Goal: Understand site structure: Understand site structure

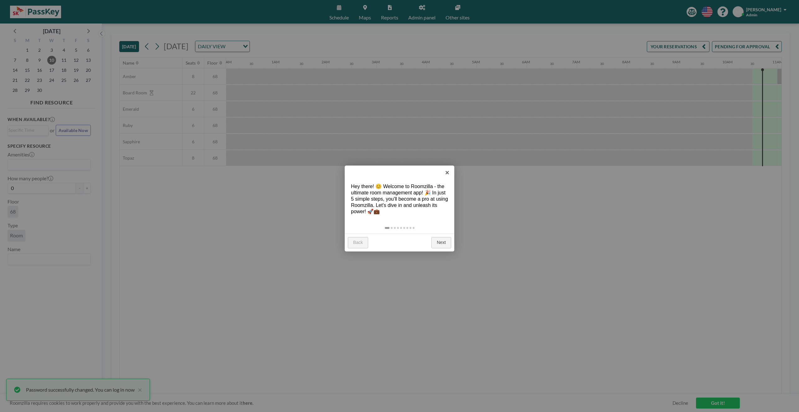
scroll to position [0, 501]
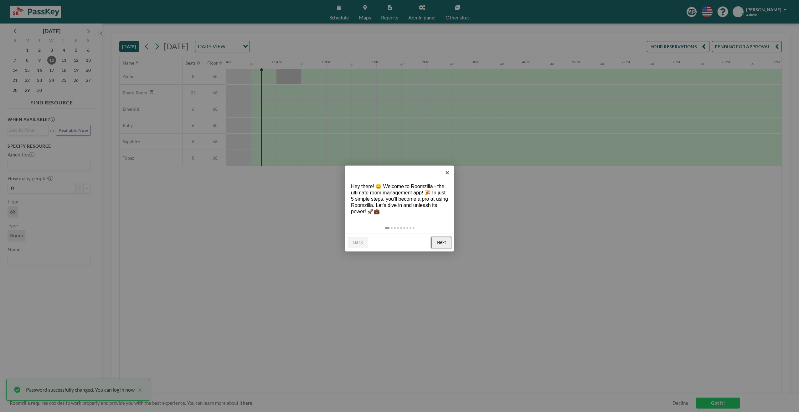
click at [440, 238] on link "Next" at bounding box center [442, 242] width 20 height 11
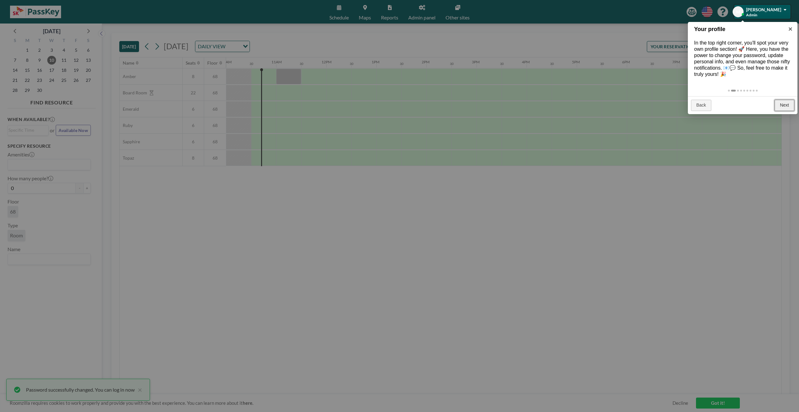
click at [784, 109] on link "Next" at bounding box center [785, 105] width 20 height 11
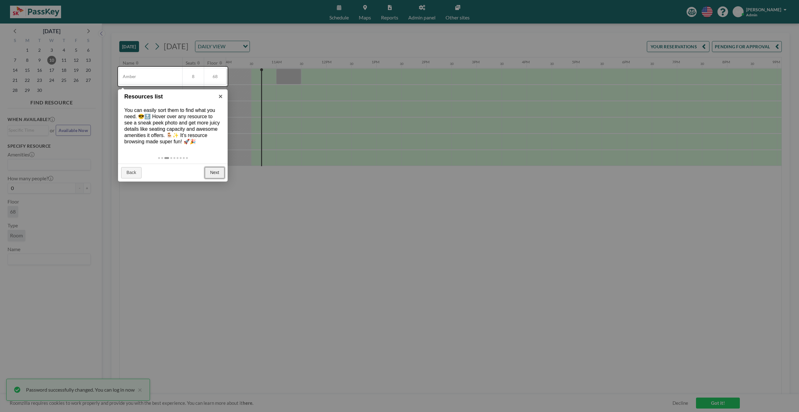
click at [222, 174] on link "Next" at bounding box center [215, 172] width 20 height 11
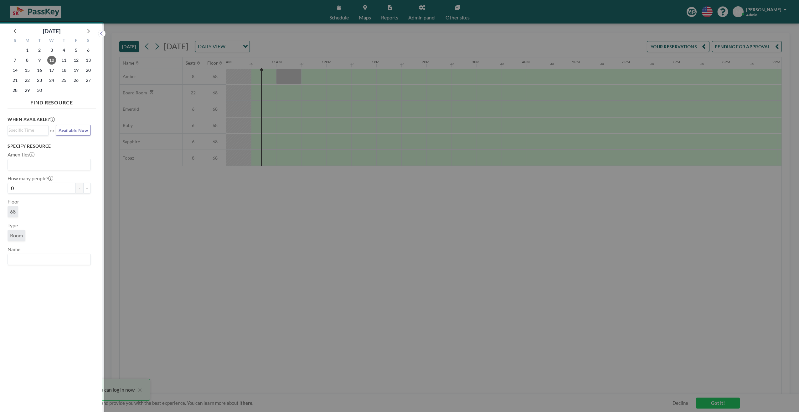
scroll to position [2, 0]
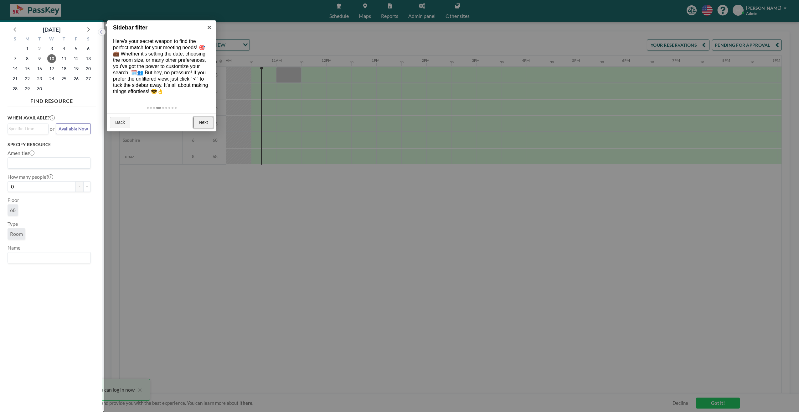
click at [205, 121] on link "Next" at bounding box center [204, 122] width 20 height 11
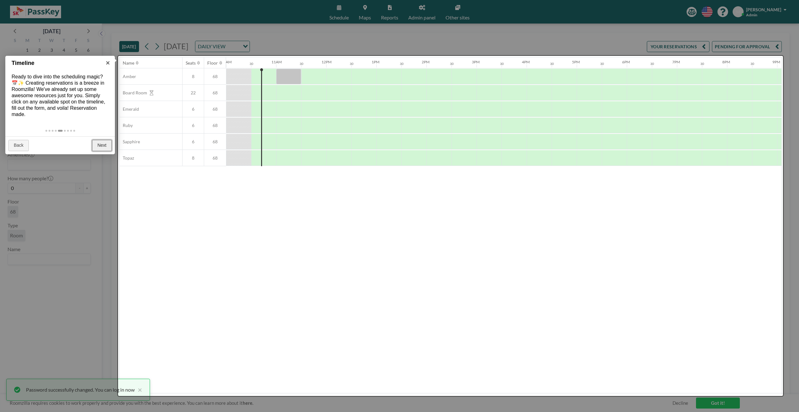
click at [104, 147] on link "Next" at bounding box center [102, 145] width 20 height 11
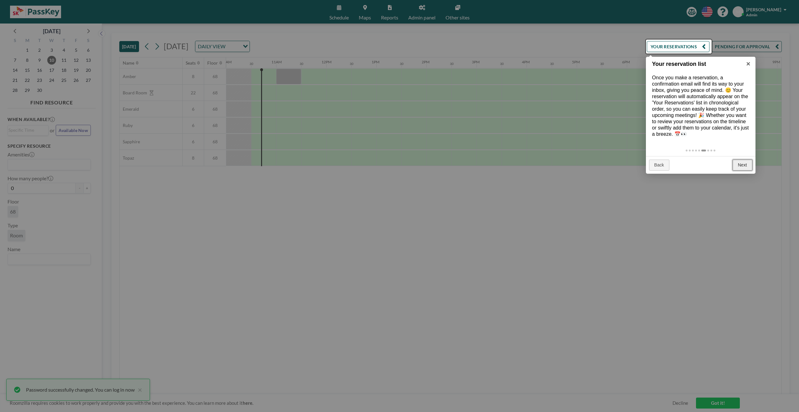
click at [749, 160] on link "Next" at bounding box center [743, 164] width 20 height 11
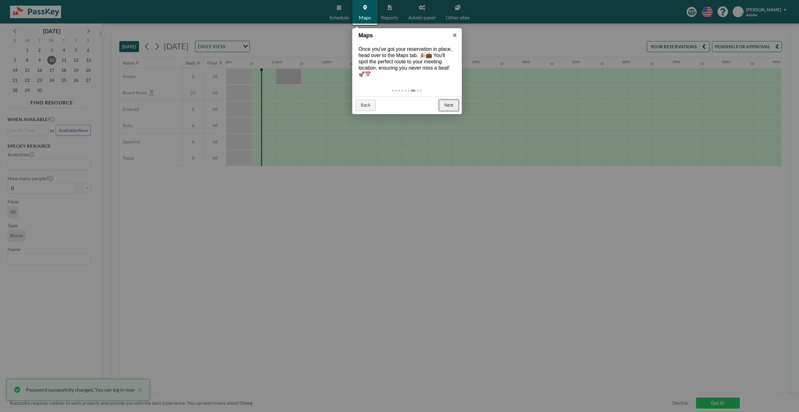
click at [450, 101] on link "Next" at bounding box center [449, 105] width 20 height 11
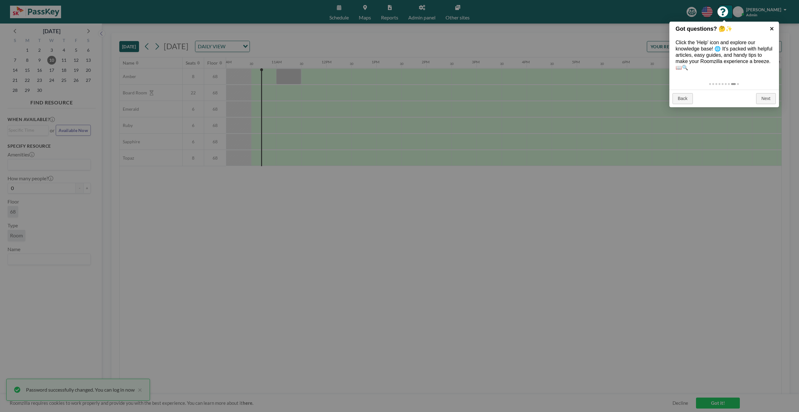
click at [772, 27] on link "×" at bounding box center [772, 29] width 14 height 14
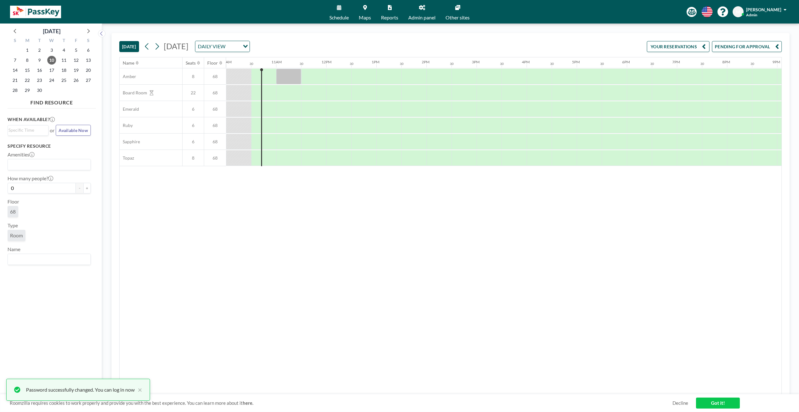
click at [758, 14] on span "Admin" at bounding box center [751, 15] width 11 height 5
click at [740, 10] on span "M" at bounding box center [738, 12] width 4 height 6
click at [65, 70] on span "18" at bounding box center [64, 70] width 9 height 9
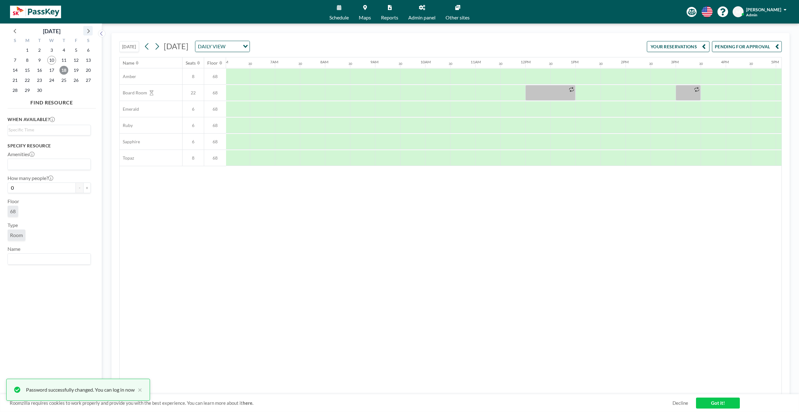
scroll to position [0, 376]
click at [87, 31] on icon at bounding box center [88, 31] width 8 height 8
click at [65, 59] on span "9" at bounding box center [64, 60] width 9 height 9
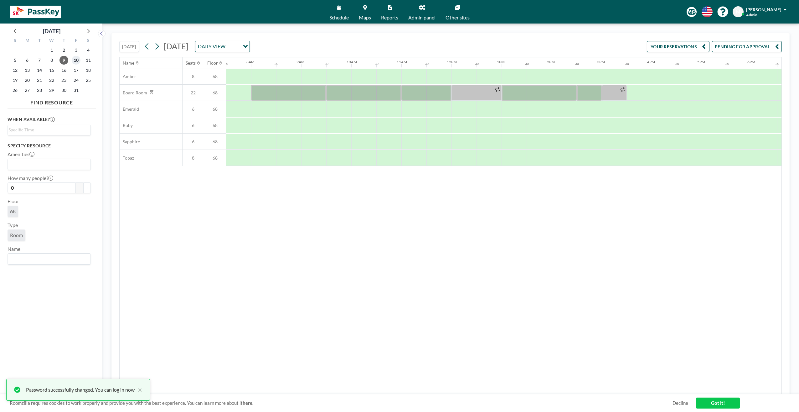
click at [74, 61] on span "10" at bounding box center [76, 60] width 9 height 9
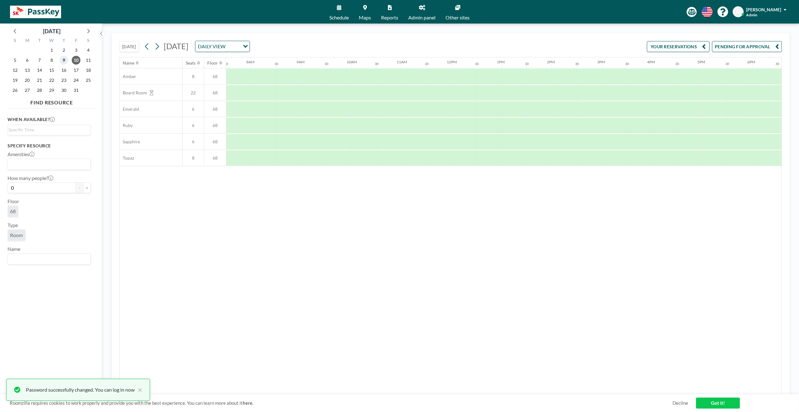
click at [65, 60] on span "9" at bounding box center [64, 60] width 9 height 9
